Goal: Transaction & Acquisition: Obtain resource

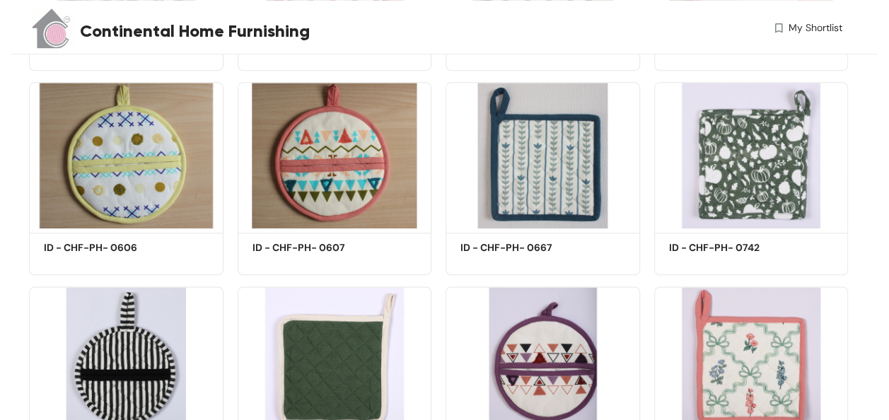
scroll to position [459, 0]
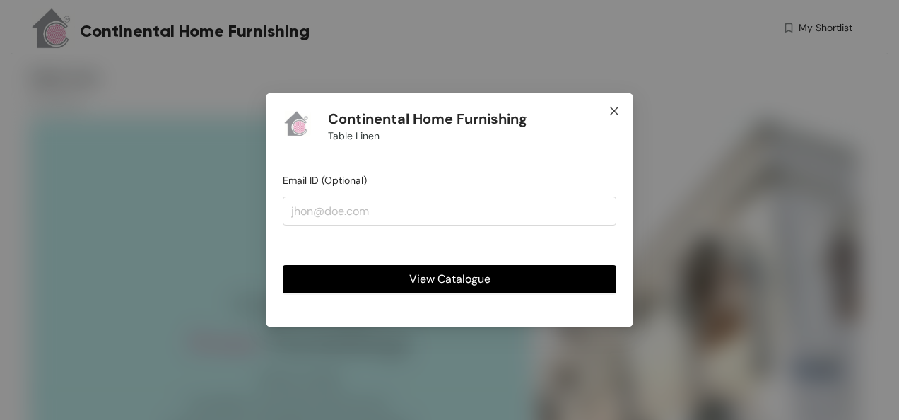
drag, startPoint x: 600, startPoint y: 130, endPoint x: 607, endPoint y: 119, distance: 13.3
click at [607, 119] on span "Close" at bounding box center [614, 112] width 38 height 38
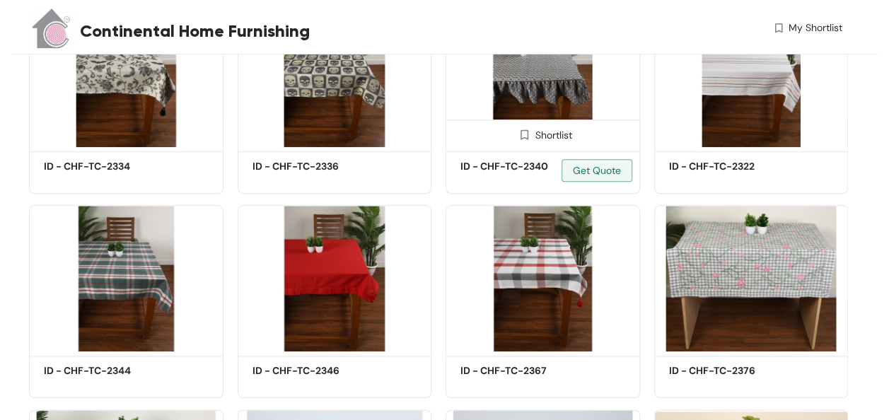
scroll to position [595, 0]
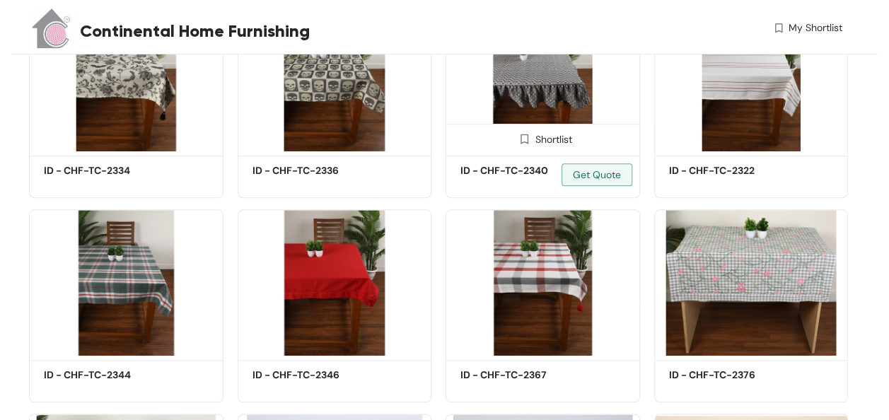
click at [559, 65] on img at bounding box center [542, 78] width 194 height 146
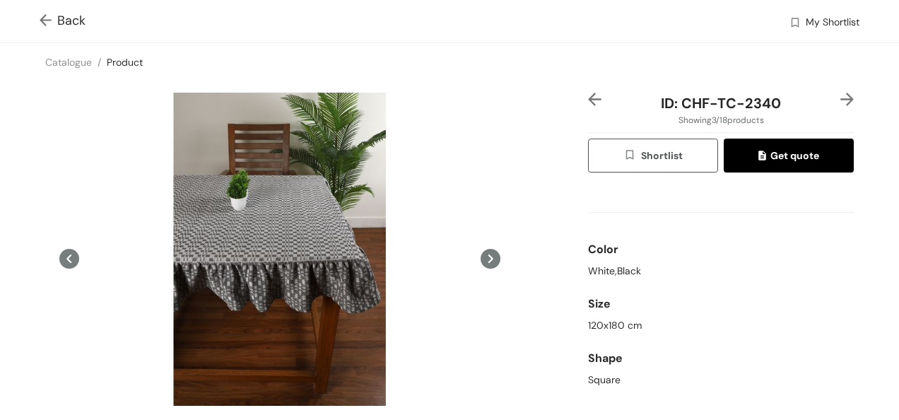
click at [41, 23] on img at bounding box center [49, 21] width 18 height 15
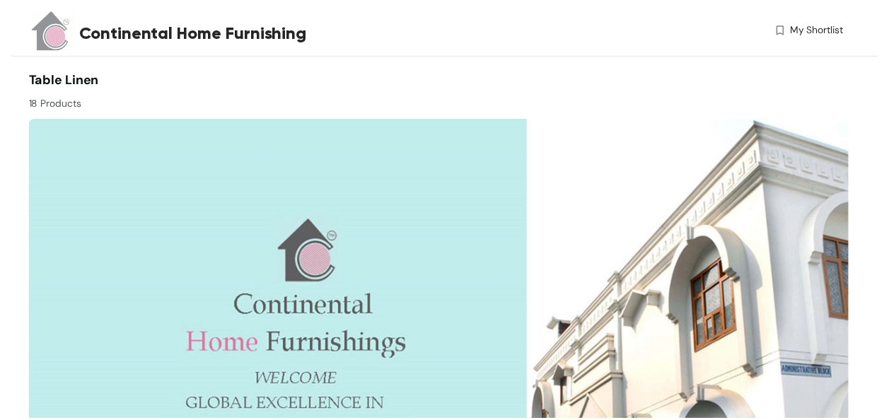
scroll to position [595, 0]
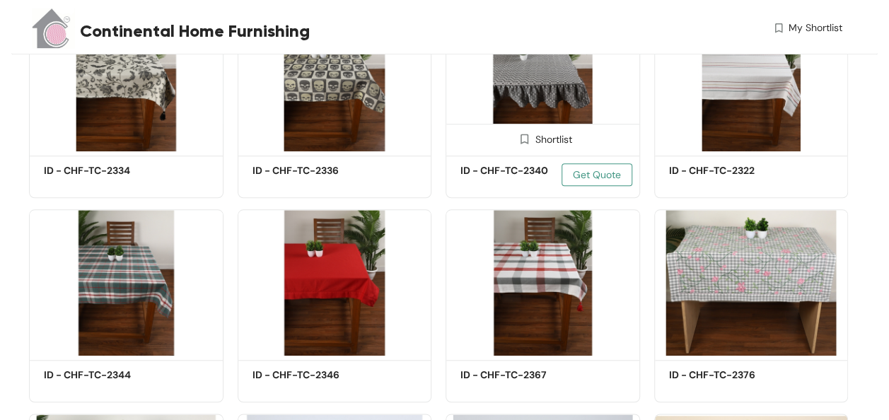
click at [592, 182] on span "Get Quote" at bounding box center [597, 175] width 48 height 16
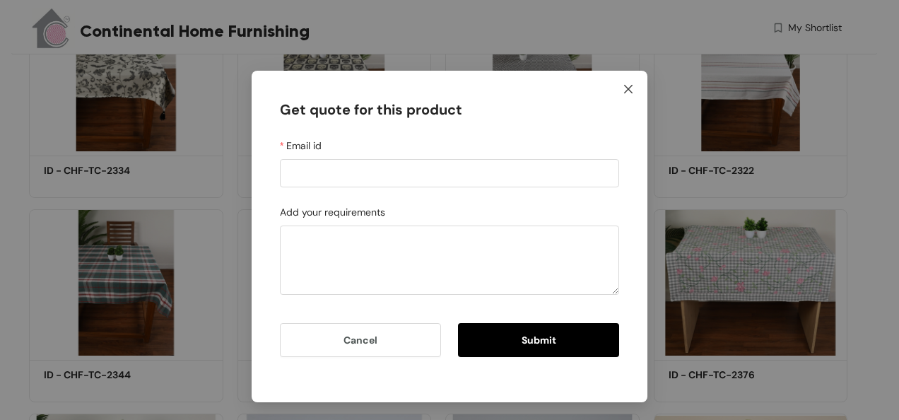
click at [628, 81] on span "Close" at bounding box center [628, 90] width 38 height 38
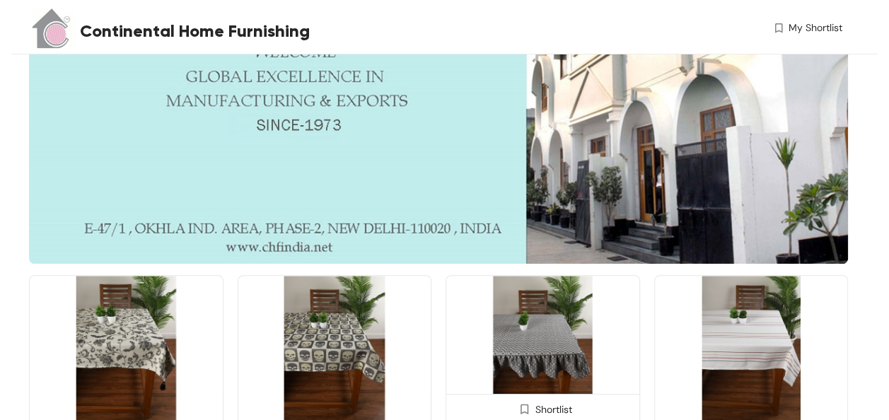
scroll to position [342, 0]
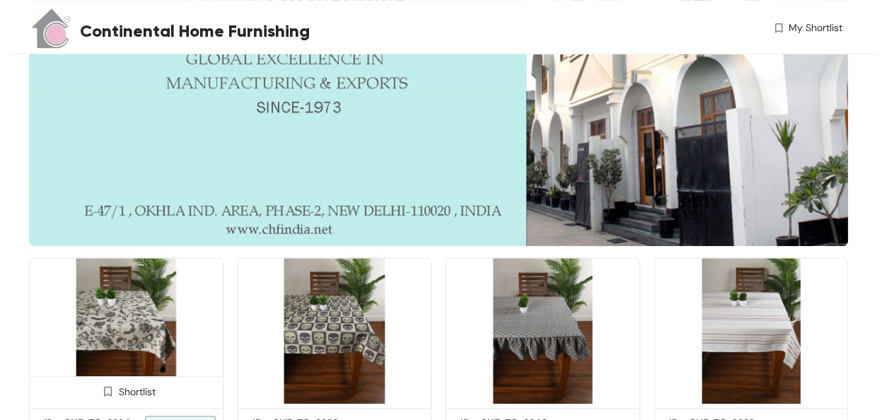
click at [151, 315] on img at bounding box center [126, 330] width 194 height 146
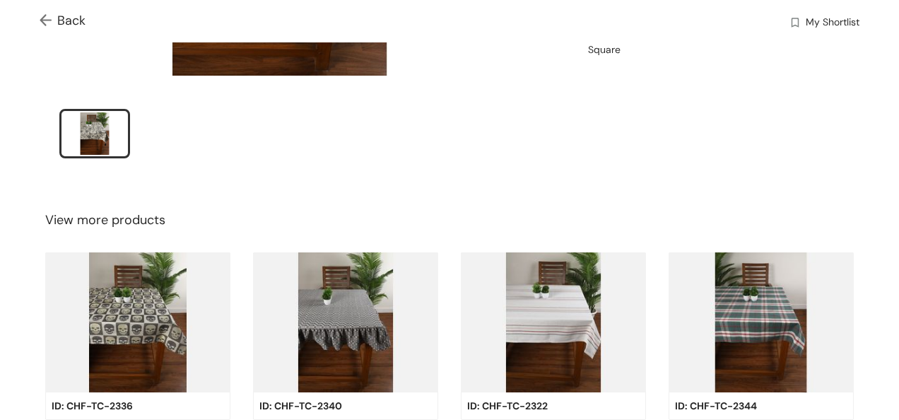
scroll to position [331, 0]
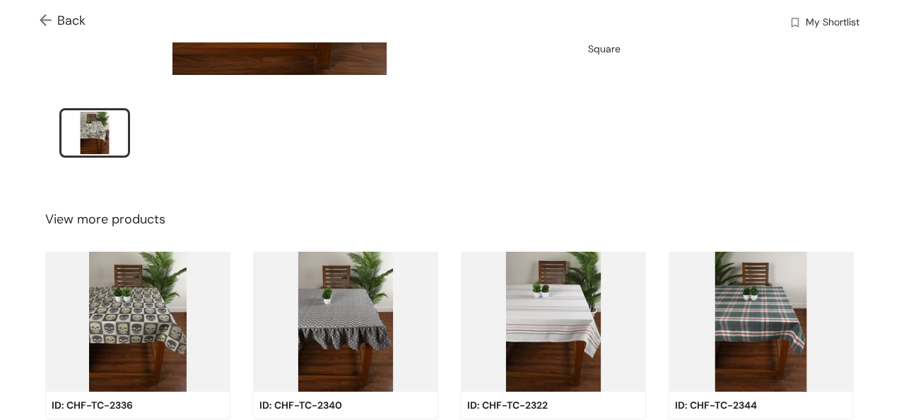
click at [341, 287] on img at bounding box center [345, 322] width 185 height 140
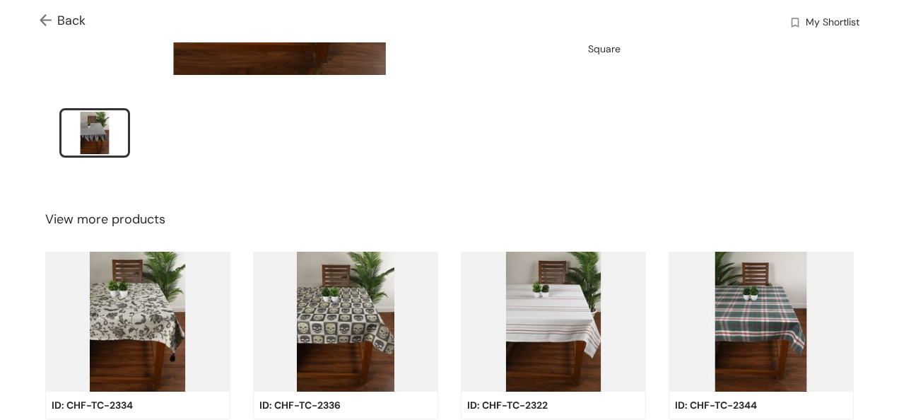
scroll to position [448, 0]
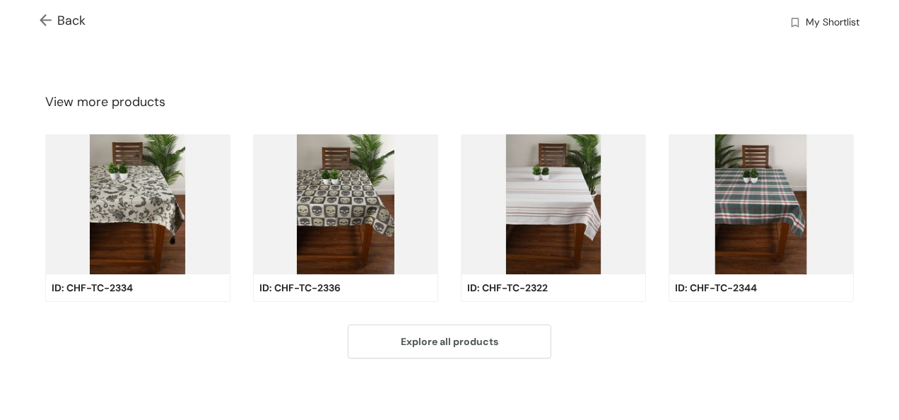
click at [131, 192] on img at bounding box center [137, 204] width 185 height 140
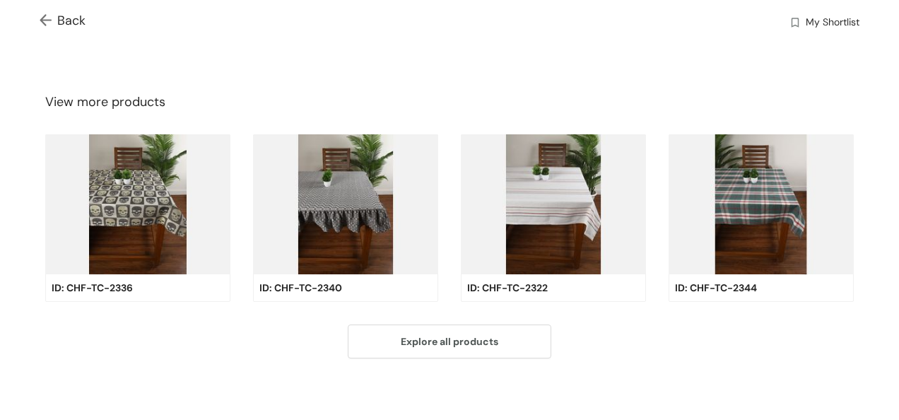
click at [141, 171] on img at bounding box center [137, 204] width 185 height 140
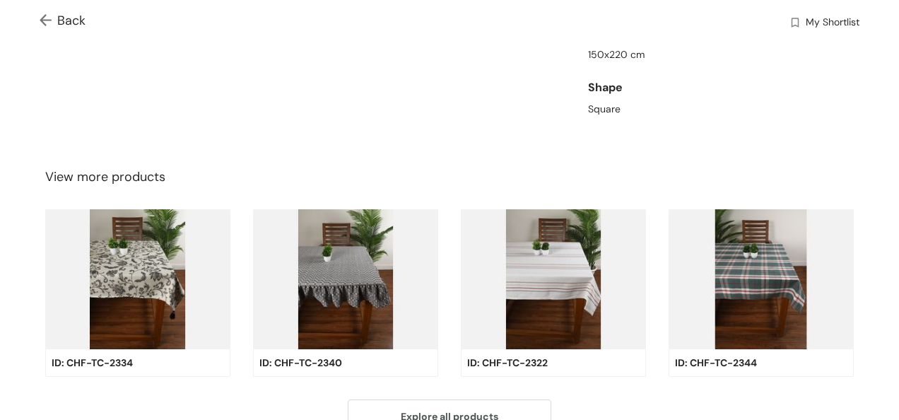
scroll to position [314, 0]
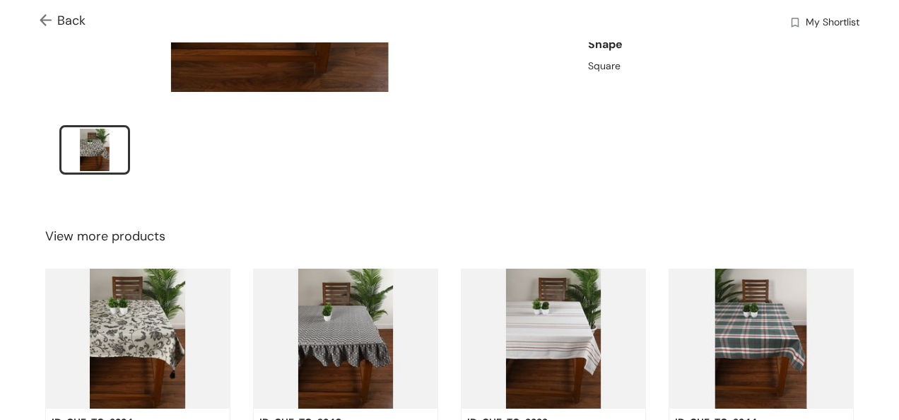
click at [379, 269] on img at bounding box center [345, 339] width 185 height 140
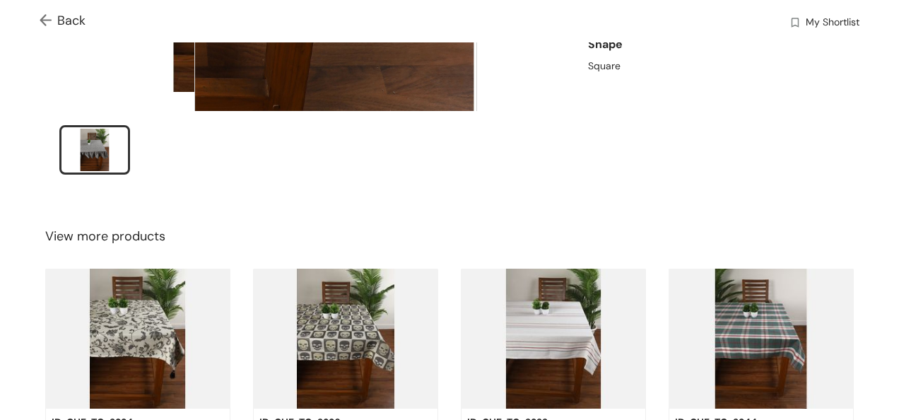
scroll to position [84, 0]
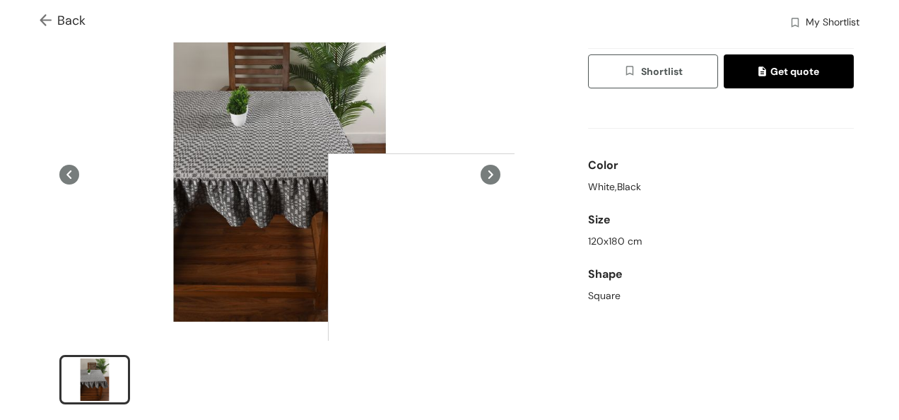
click at [469, 294] on div at bounding box center [469, 294] width 283 height 283
